Goal: Task Accomplishment & Management: Use online tool/utility

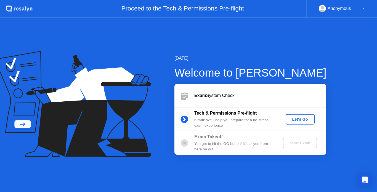
click at [305, 121] on div "Let's Go" at bounding box center [300, 119] width 25 height 4
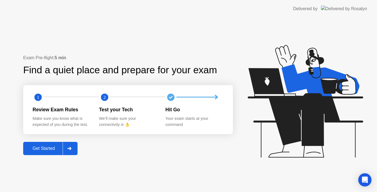
click at [38, 146] on div "Get Started" at bounding box center [44, 148] width 38 height 5
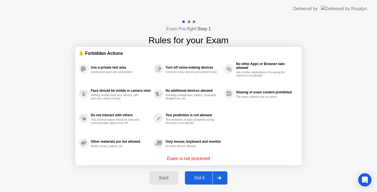
click at [197, 177] on div "Got it" at bounding box center [199, 178] width 26 height 5
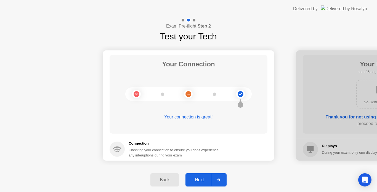
click at [204, 181] on div "Next" at bounding box center [199, 180] width 25 height 5
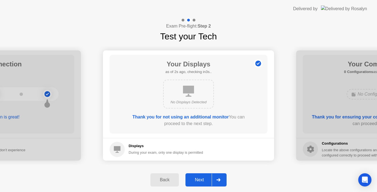
click at [204, 178] on div "Next" at bounding box center [199, 180] width 25 height 5
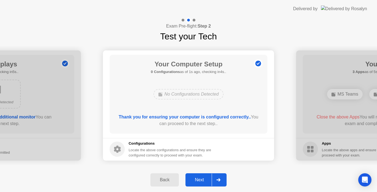
click at [201, 180] on div "Next" at bounding box center [199, 180] width 25 height 5
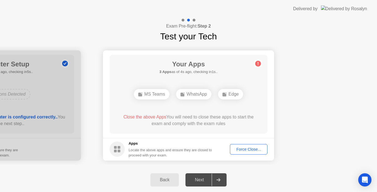
click at [245, 149] on div "Force Close..." at bounding box center [249, 149] width 34 height 4
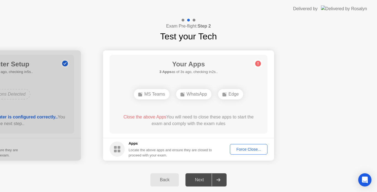
click at [244, 149] on div "Force Close..." at bounding box center [249, 149] width 34 height 4
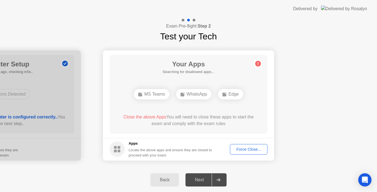
click at [246, 150] on div "Force Close..." at bounding box center [249, 149] width 34 height 4
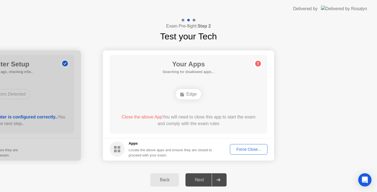
click at [248, 149] on div "Force Close..." at bounding box center [249, 149] width 34 height 4
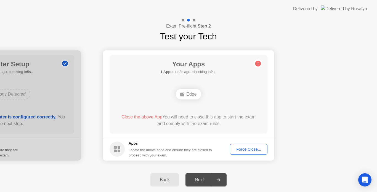
click at [251, 150] on div "Force Close..." at bounding box center [249, 149] width 34 height 4
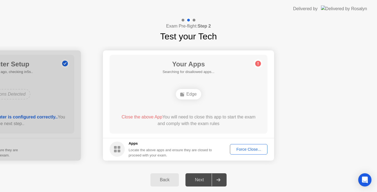
click at [243, 147] on div "Force Close..." at bounding box center [249, 149] width 34 height 4
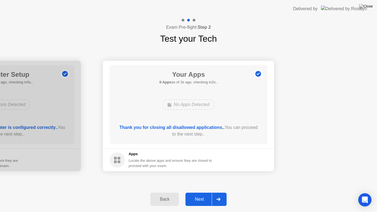
click at [203, 192] on div "Next" at bounding box center [199, 199] width 25 height 5
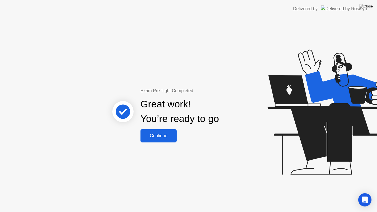
click at [161, 136] on div "Continue" at bounding box center [158, 135] width 33 height 5
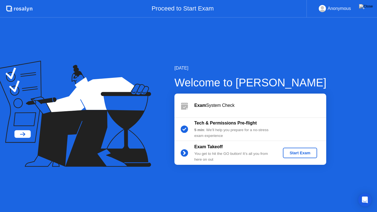
click at [303, 153] on div "Start Exam" at bounding box center [300, 153] width 30 height 4
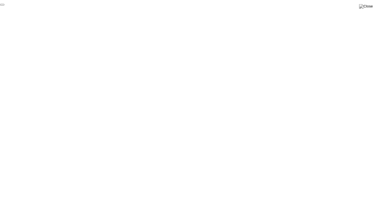
click div "End Proctoring Session"
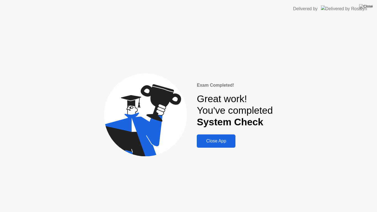
click at [225, 141] on div "Close App" at bounding box center [215, 140] width 35 height 5
